Goal: Check status: Check status

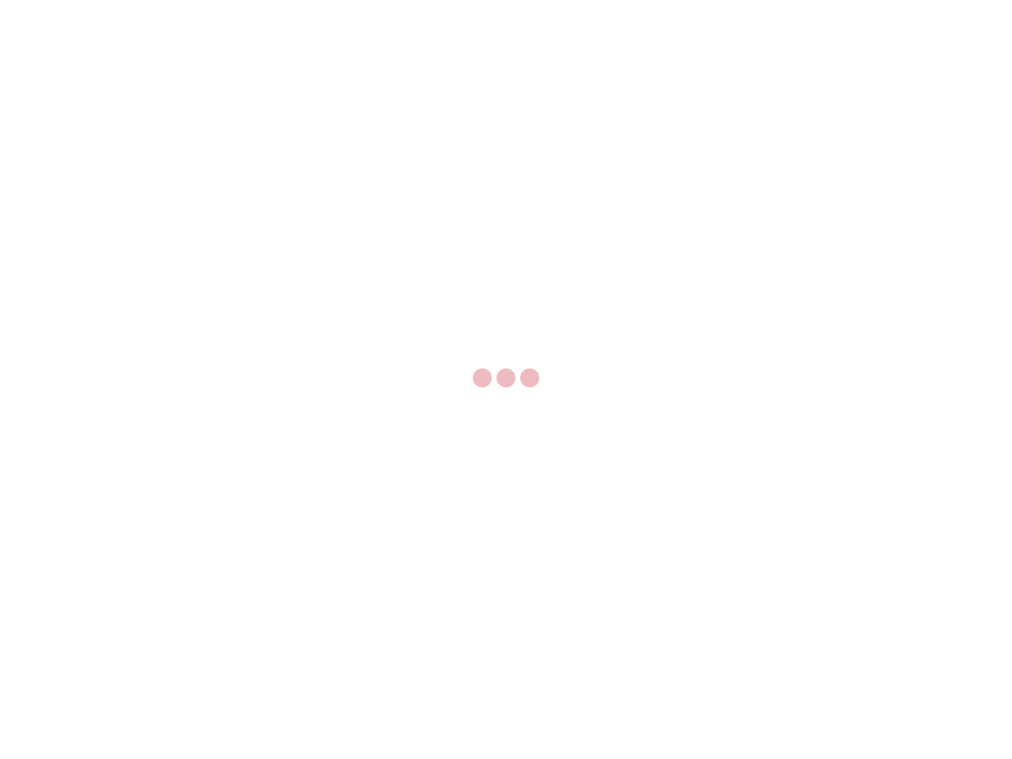
select select "US"
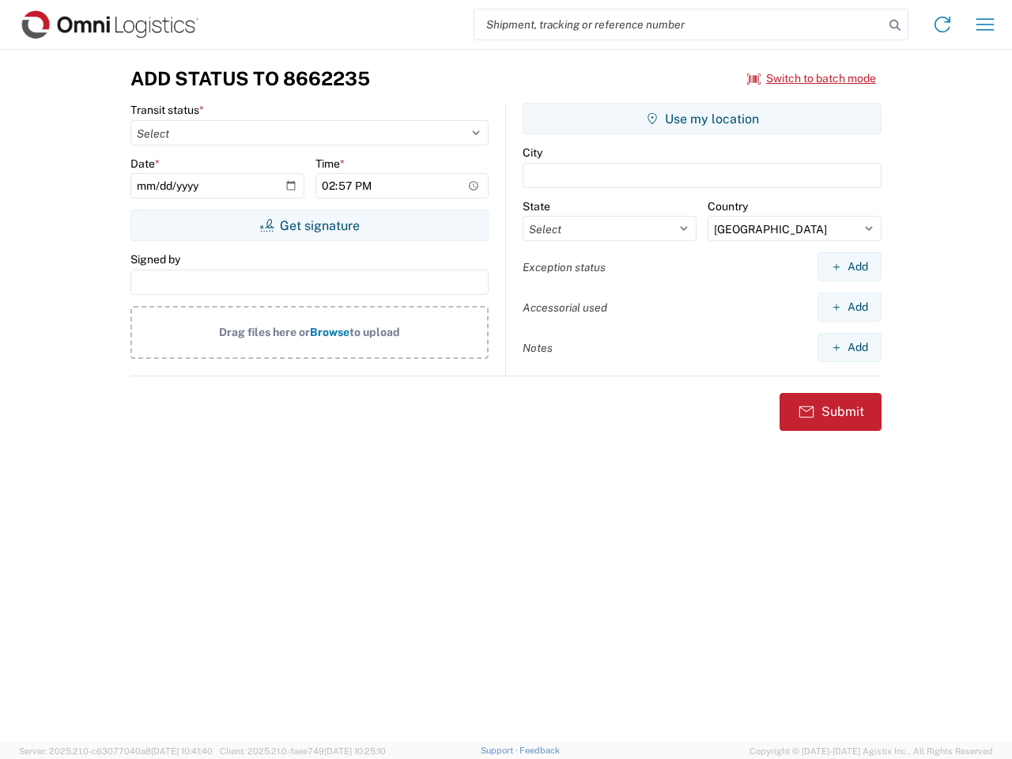
click at [679, 25] on input "search" at bounding box center [680, 24] width 410 height 30
click at [895, 25] on icon at bounding box center [895, 25] width 22 height 22
click at [943, 25] on icon at bounding box center [942, 24] width 25 height 25
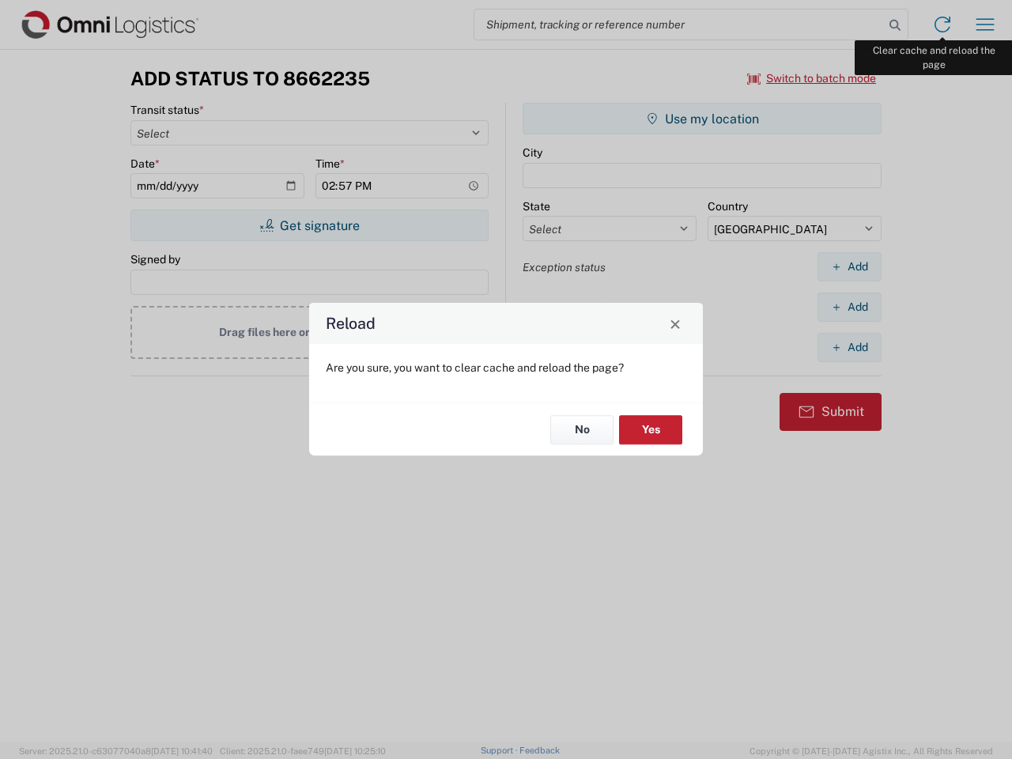
click at [985, 25] on div "Reload Are you sure, you want to clear cache and reload the page? No Yes" at bounding box center [506, 379] width 1012 height 759
click at [812, 78] on div "Reload Are you sure, you want to clear cache and reload the page? No Yes" at bounding box center [506, 379] width 1012 height 759
click at [309, 225] on div "Reload Are you sure, you want to clear cache and reload the page? No Yes" at bounding box center [506, 379] width 1012 height 759
click at [702, 119] on div "Reload Are you sure, you want to clear cache and reload the page? No Yes" at bounding box center [506, 379] width 1012 height 759
click at [849, 267] on div "Reload Are you sure, you want to clear cache and reload the page? No Yes" at bounding box center [506, 379] width 1012 height 759
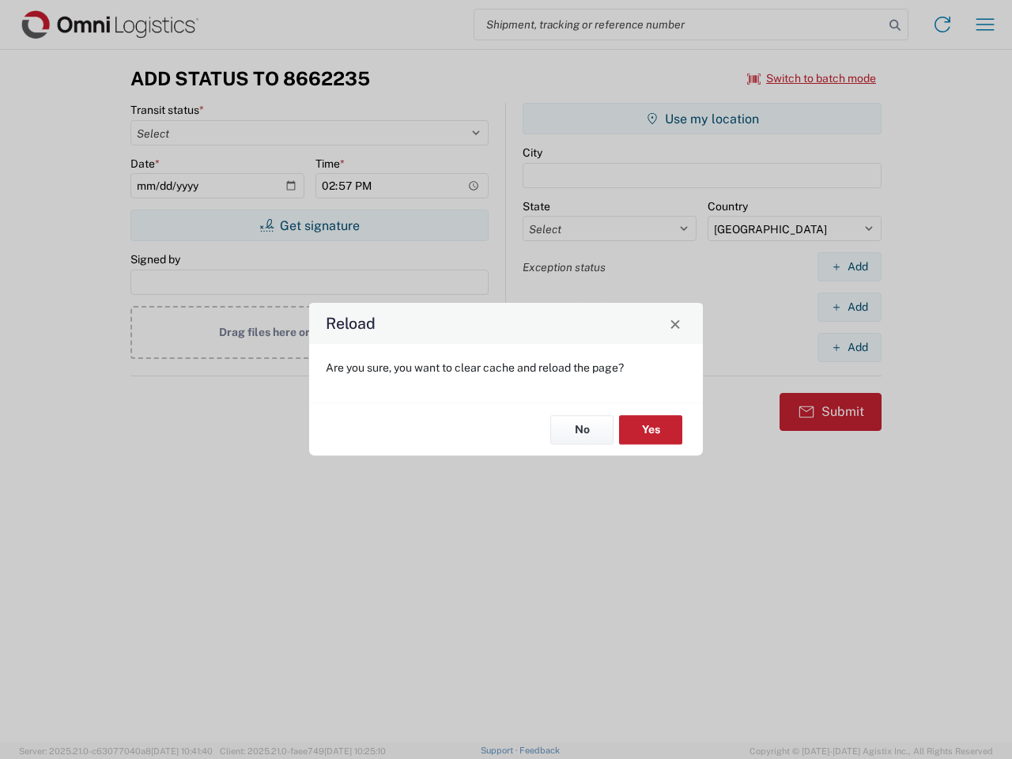
click at [849, 307] on div "Reload Are you sure, you want to clear cache and reload the page? No Yes" at bounding box center [506, 379] width 1012 height 759
click at [849, 347] on div "Reload Are you sure, you want to clear cache and reload the page? No Yes" at bounding box center [506, 379] width 1012 height 759
